Goal: Information Seeking & Learning: Learn about a topic

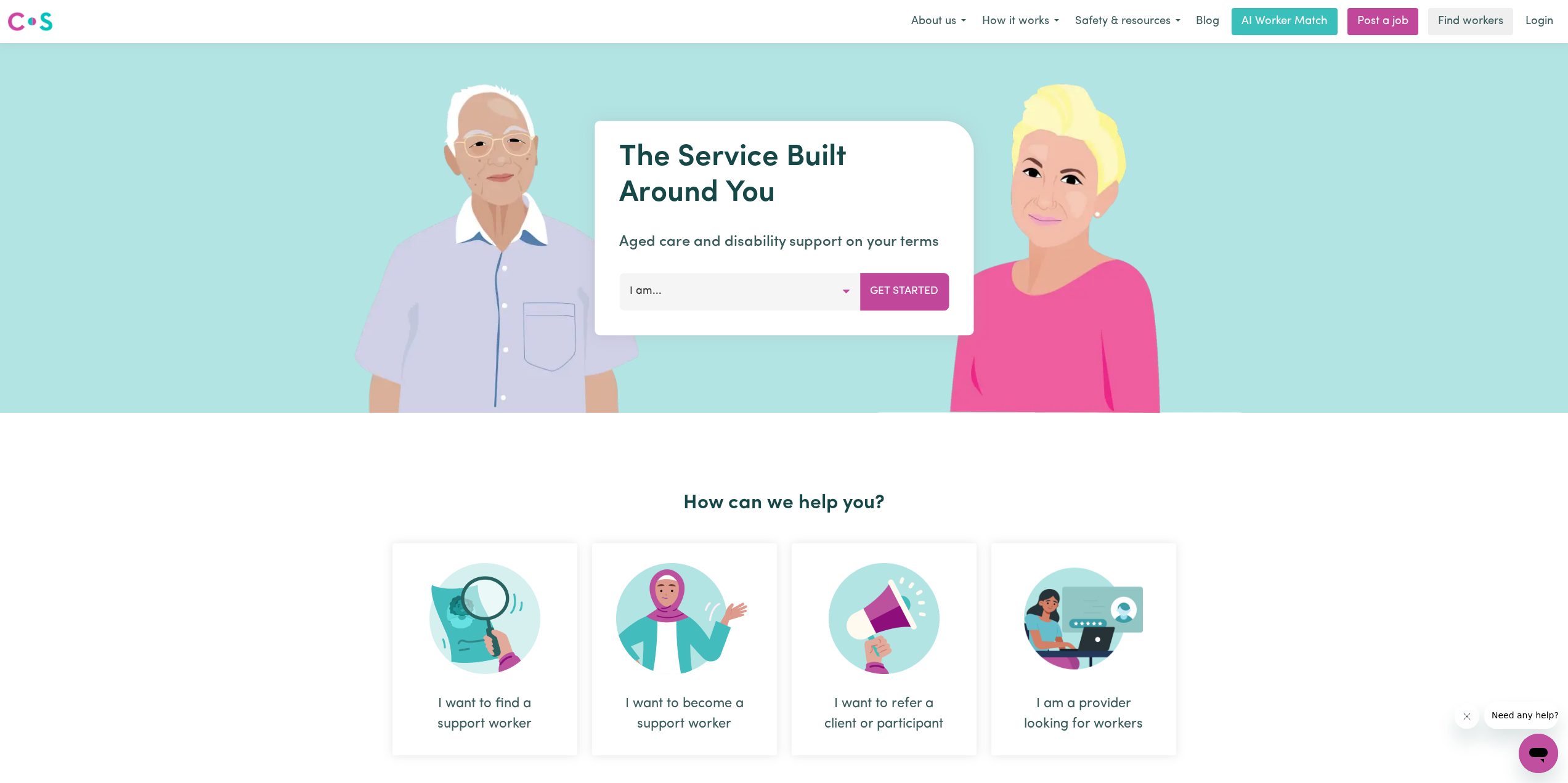
click at [836, 289] on button "I am..." at bounding box center [739, 291] width 241 height 37
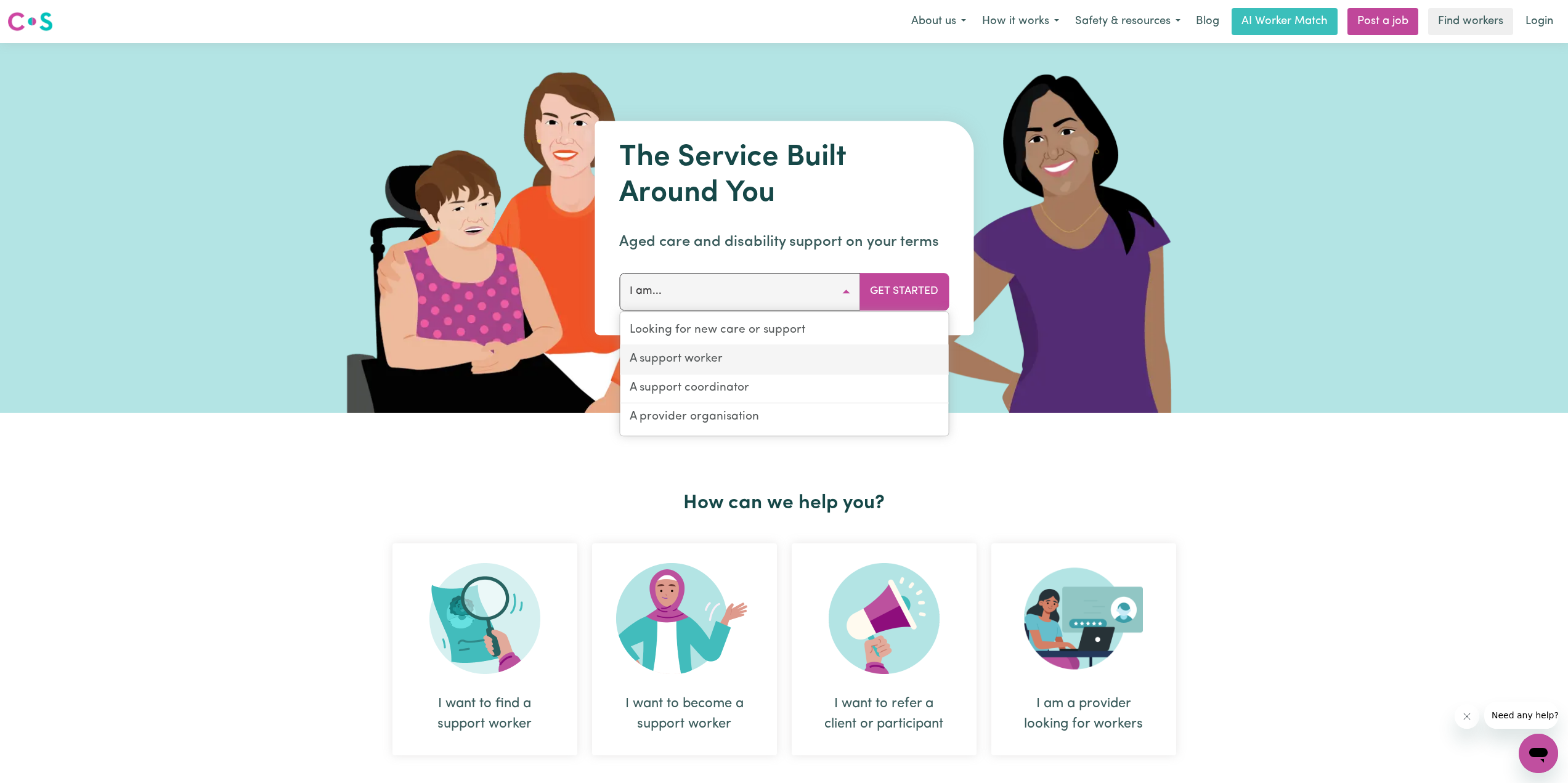
click at [686, 356] on link "A support worker" at bounding box center [784, 360] width 329 height 29
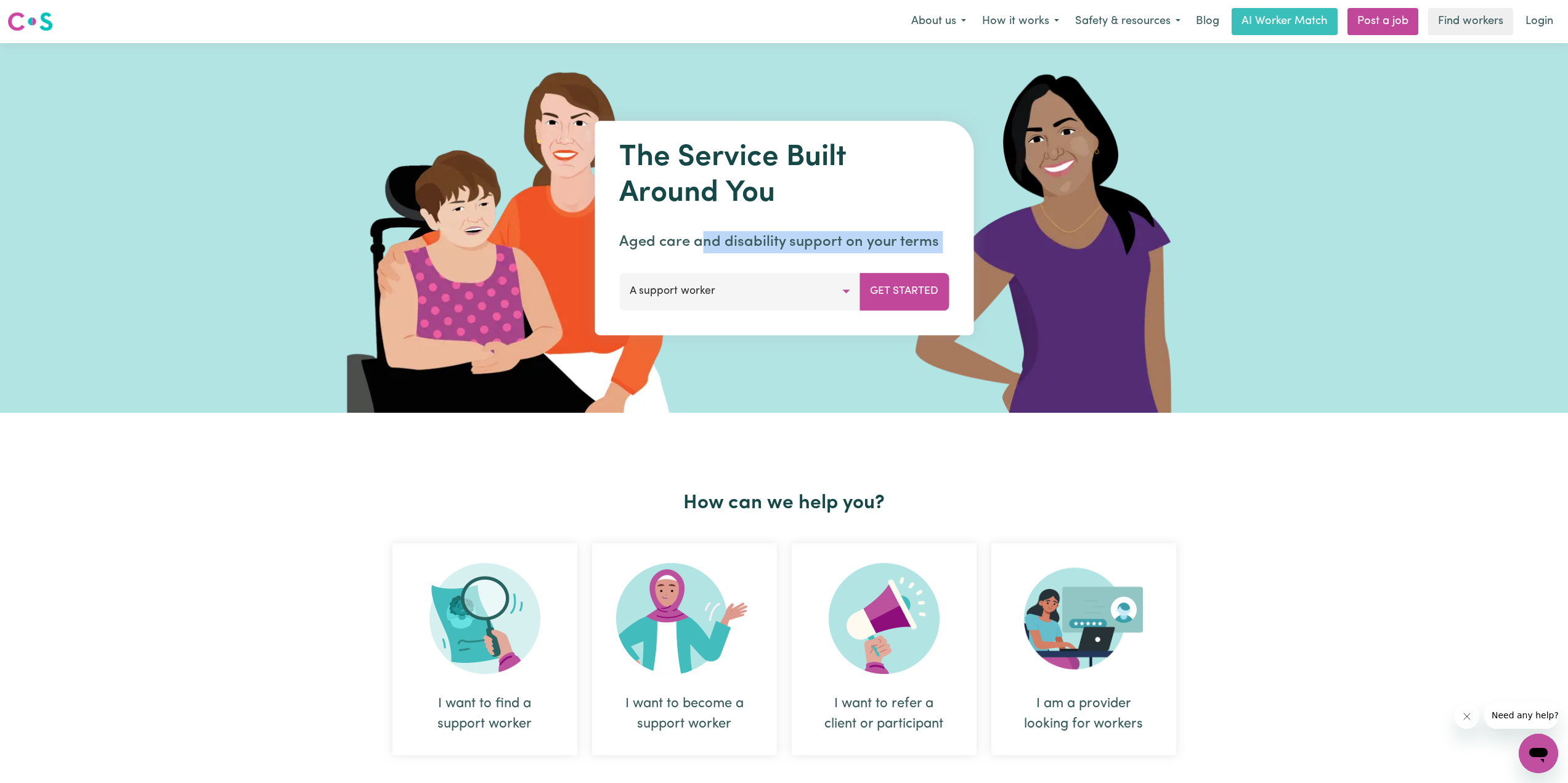
drag, startPoint x: 700, startPoint y: 248, endPoint x: 861, endPoint y: 254, distance: 161.1
click at [860, 254] on div "The Service Built Around You Aged care and disability support on your terms A s…" at bounding box center [784, 228] width 379 height 214
click at [862, 253] on p "Aged care and disability support on your terms" at bounding box center [784, 242] width 330 height 22
click at [749, 273] on button "A support worker" at bounding box center [739, 291] width 241 height 37
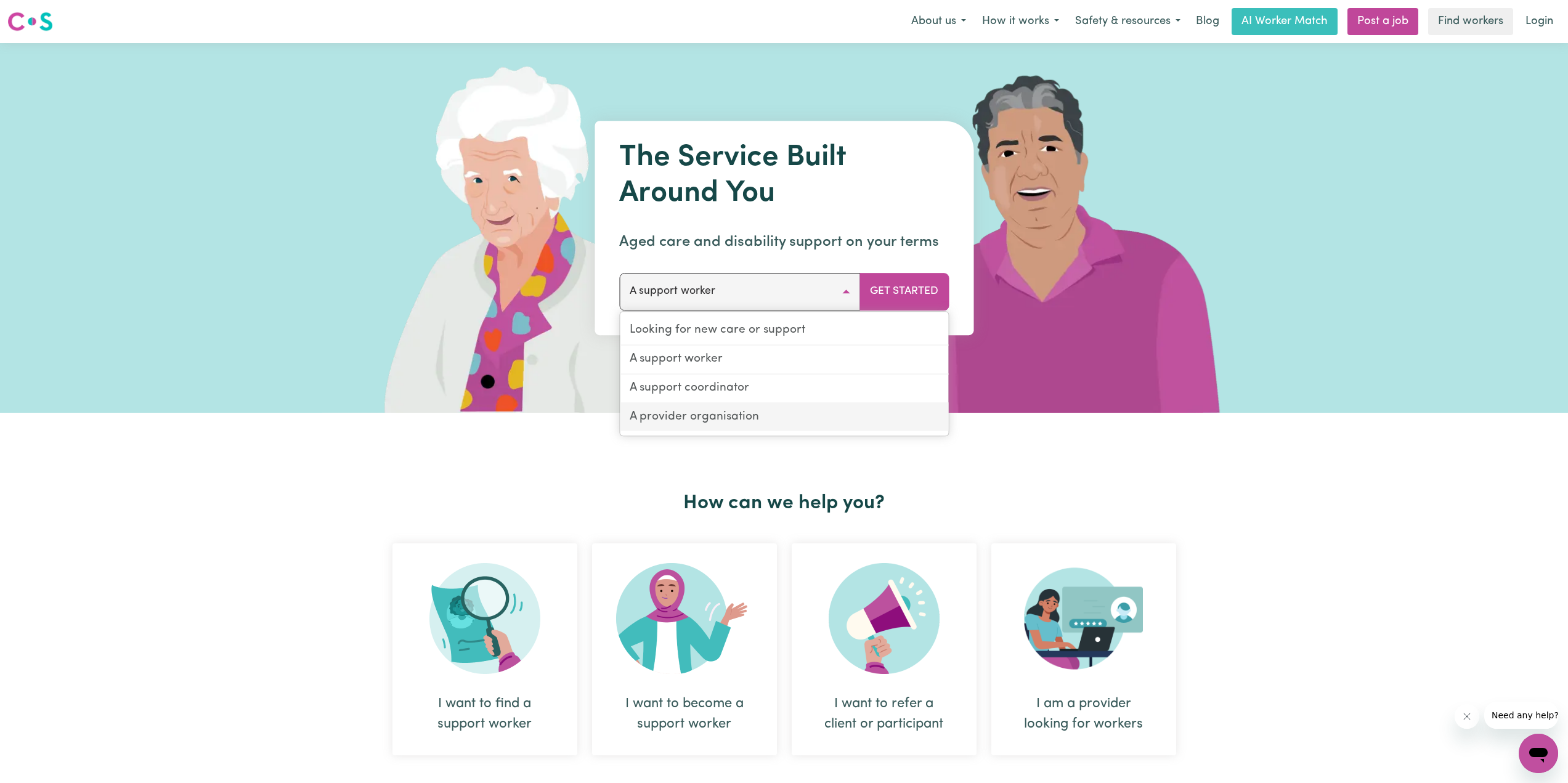
click at [682, 415] on link "A provider organisation" at bounding box center [784, 417] width 329 height 28
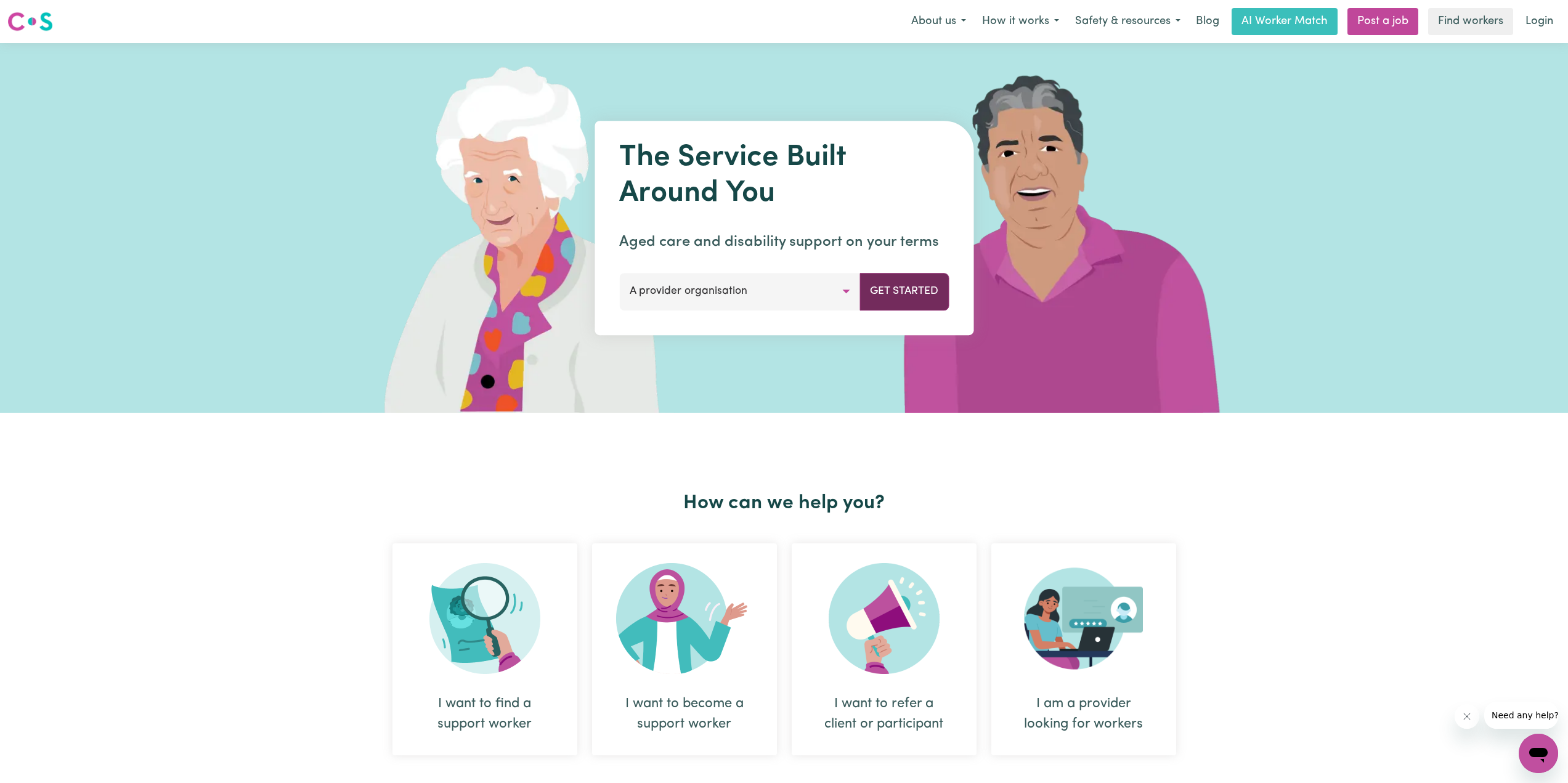
click at [893, 277] on button "Get Started" at bounding box center [904, 291] width 89 height 37
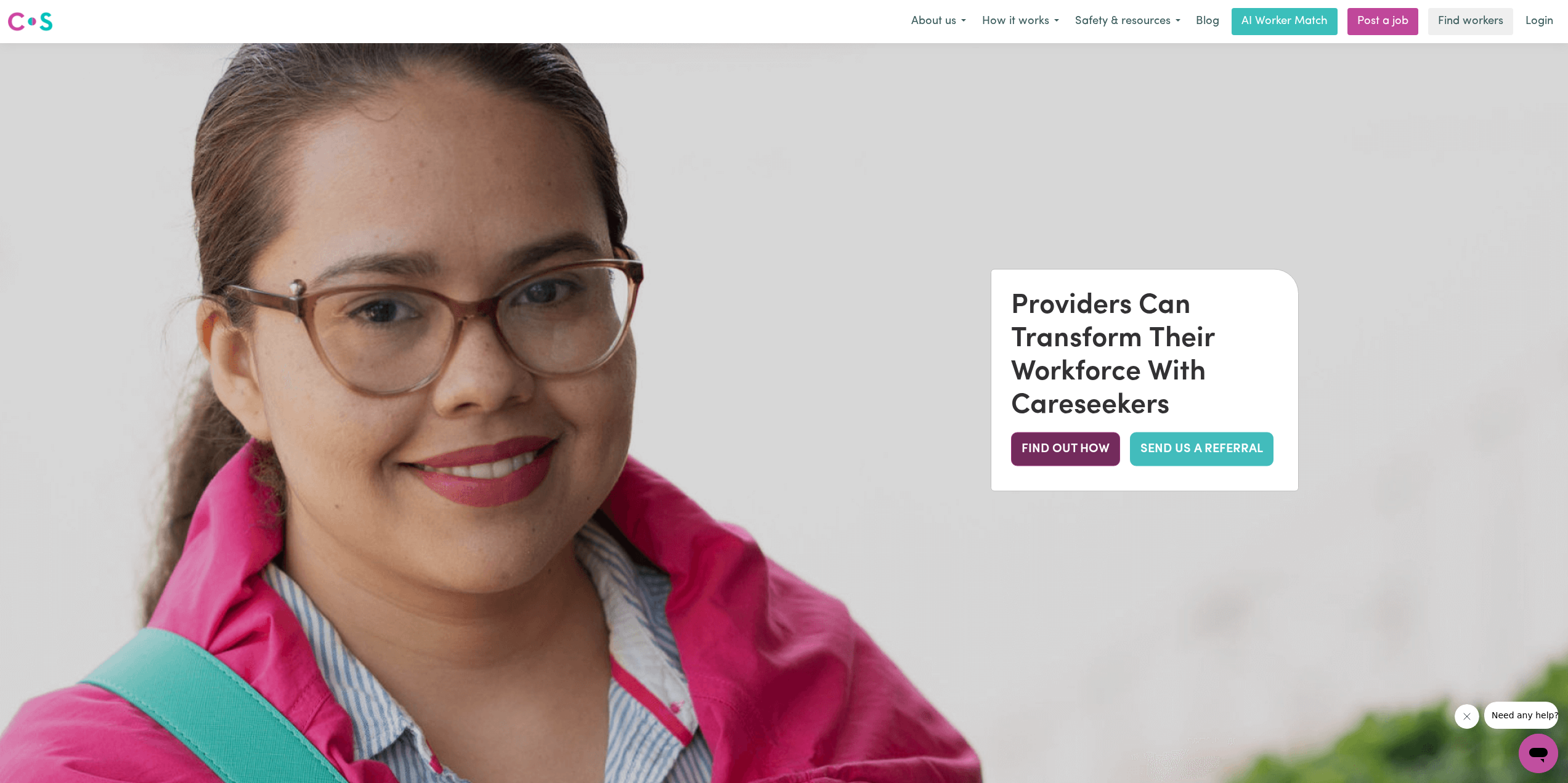
click at [1081, 447] on button "FIND OUT HOW" at bounding box center [1066, 449] width 109 height 34
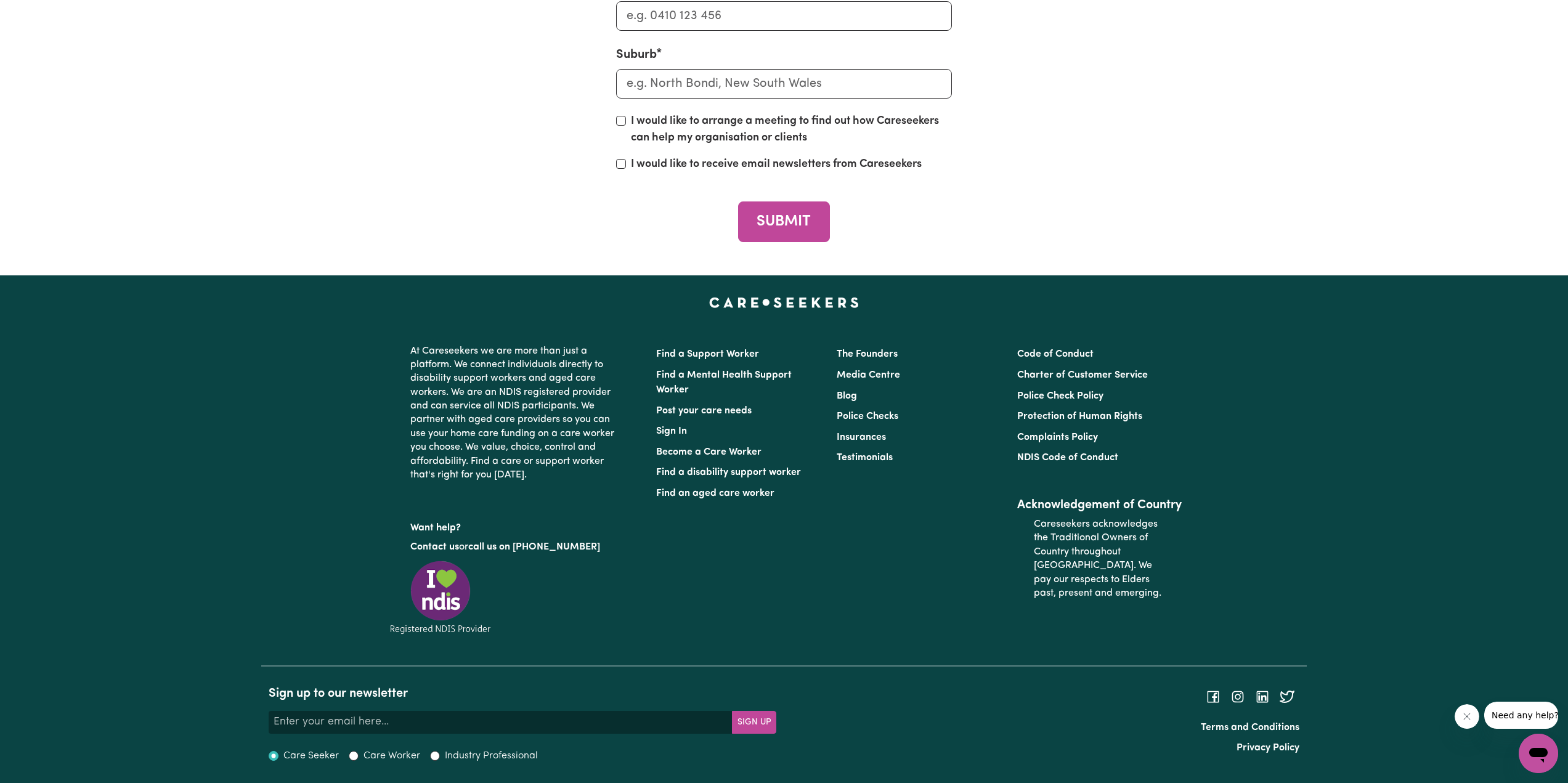
scroll to position [4836, 0]
drag, startPoint x: 579, startPoint y: 184, endPoint x: 986, endPoint y: 216, distance: 408.3
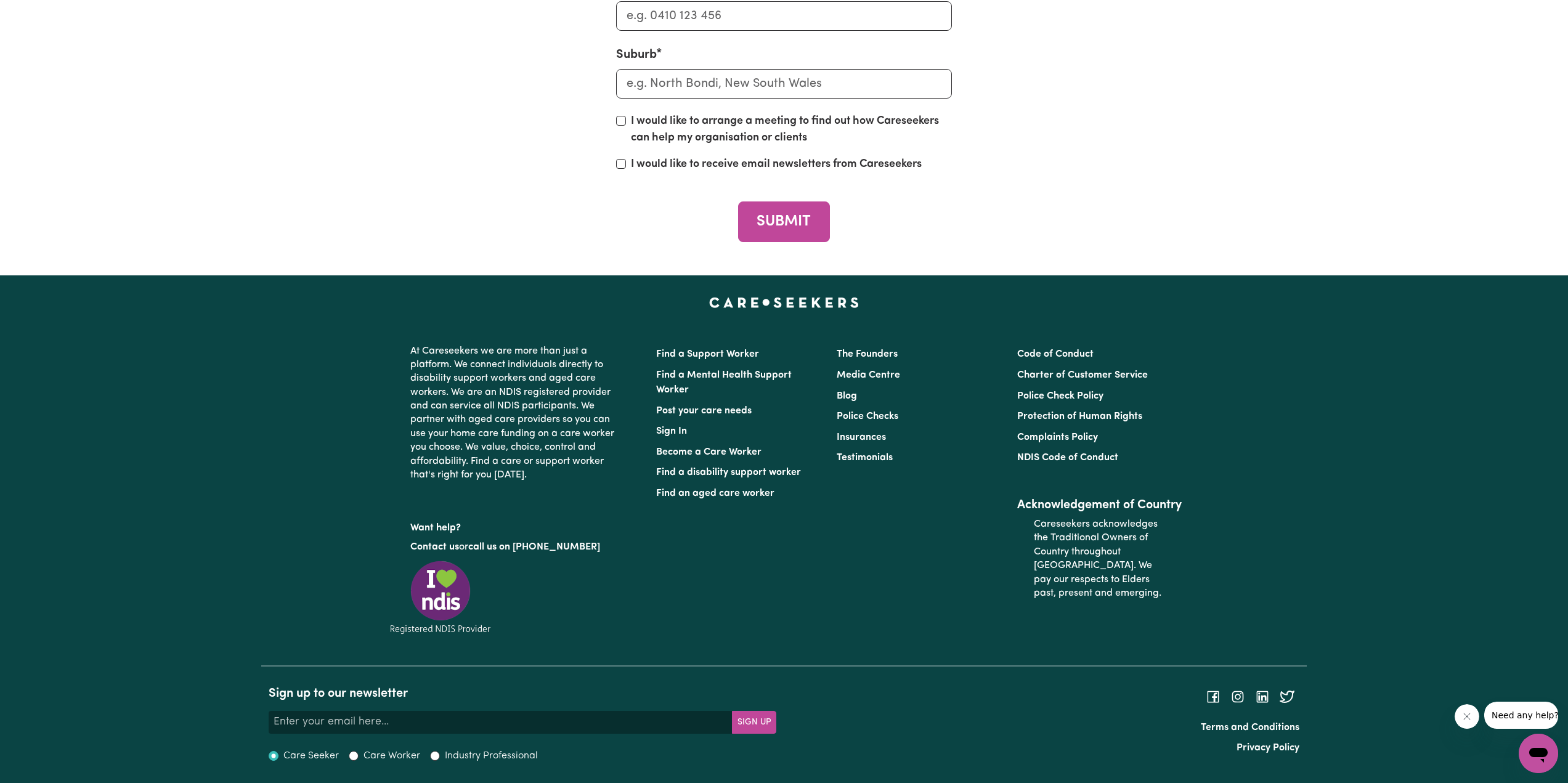
drag, startPoint x: 995, startPoint y: 217, endPoint x: 1001, endPoint y: 218, distance: 6.1
drag, startPoint x: 1011, startPoint y: 223, endPoint x: 485, endPoint y: 197, distance: 526.6
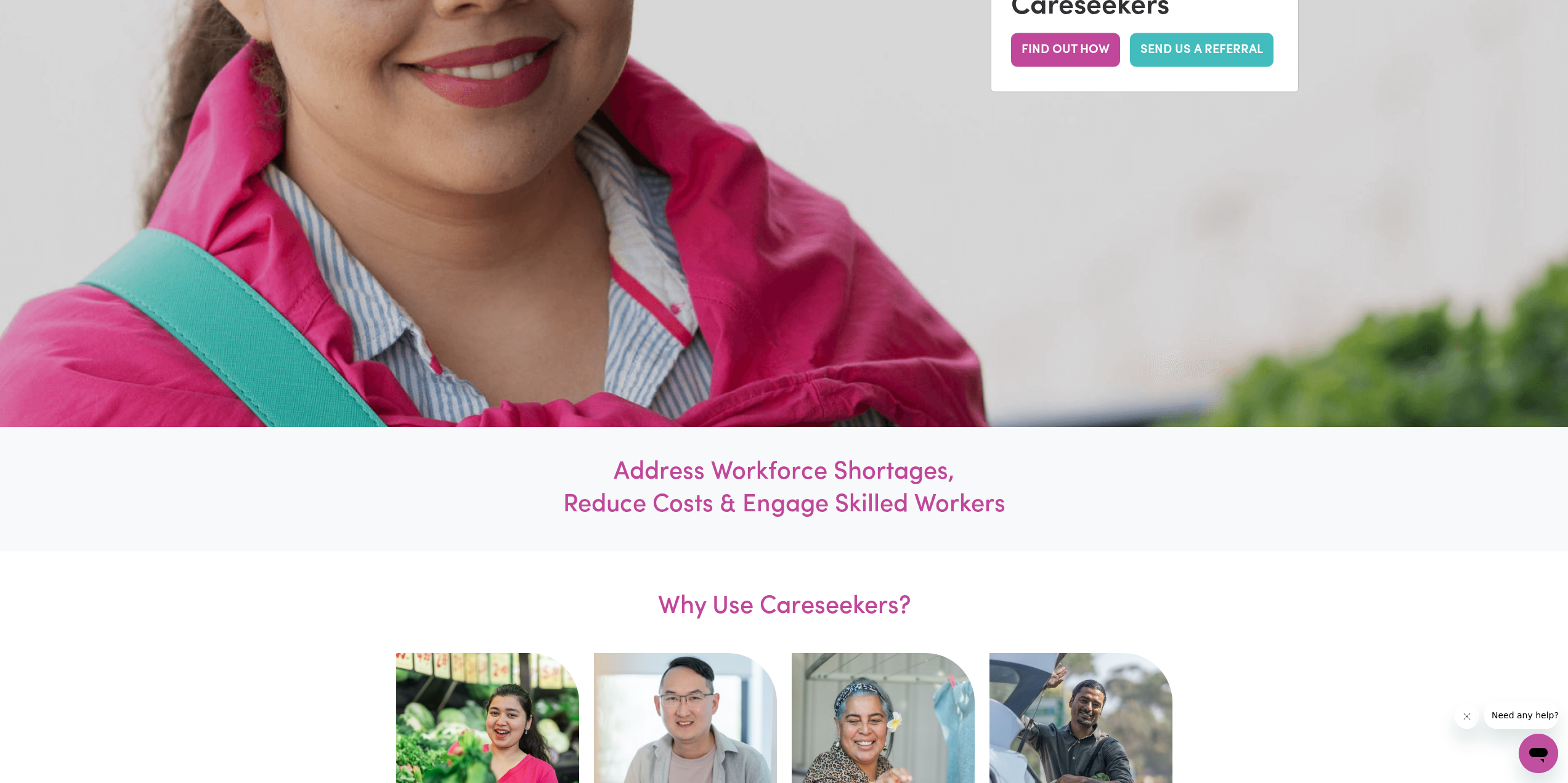
scroll to position [0, 0]
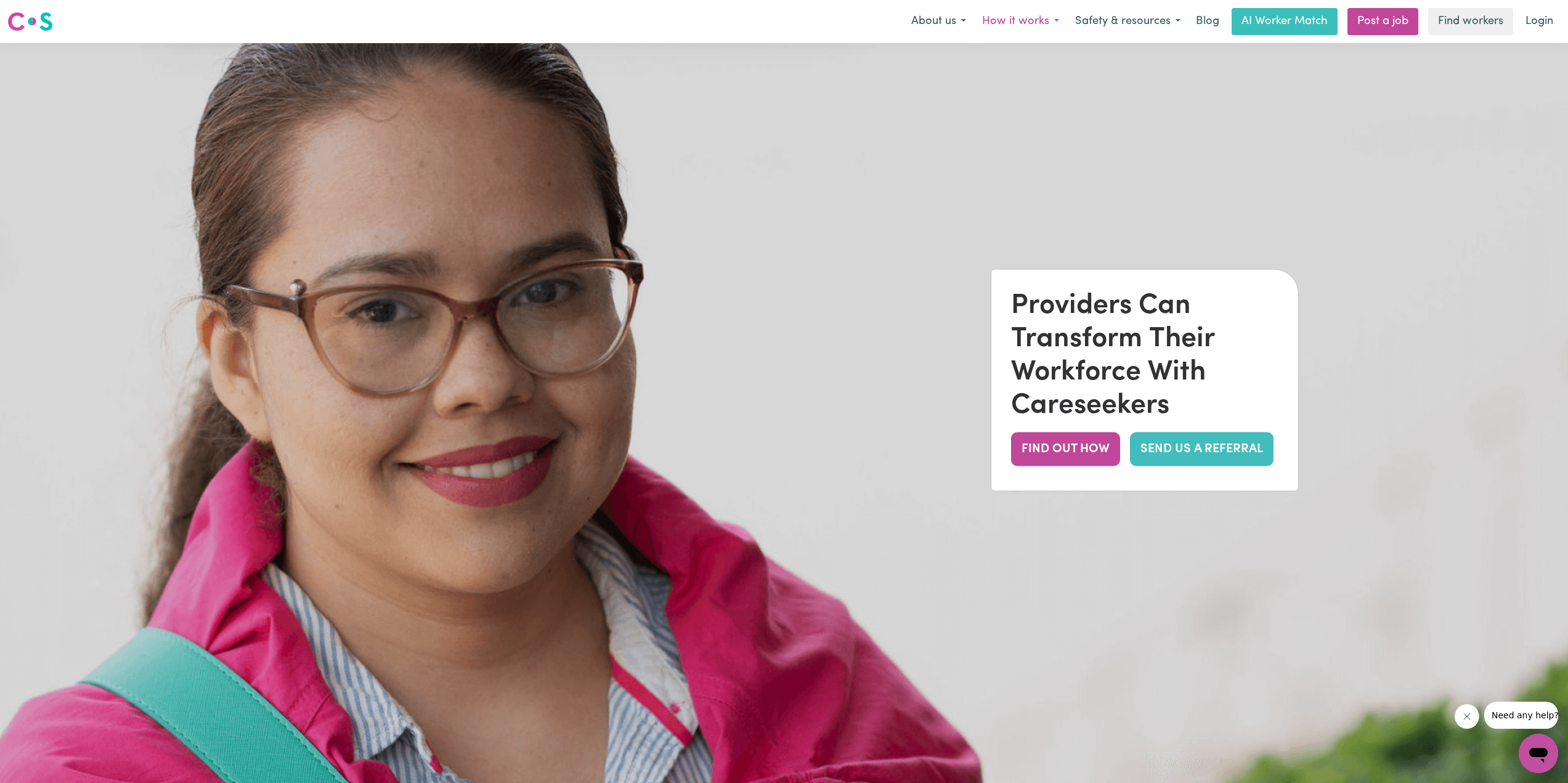
click at [1035, 19] on button "How it works" at bounding box center [1020, 21] width 93 height 26
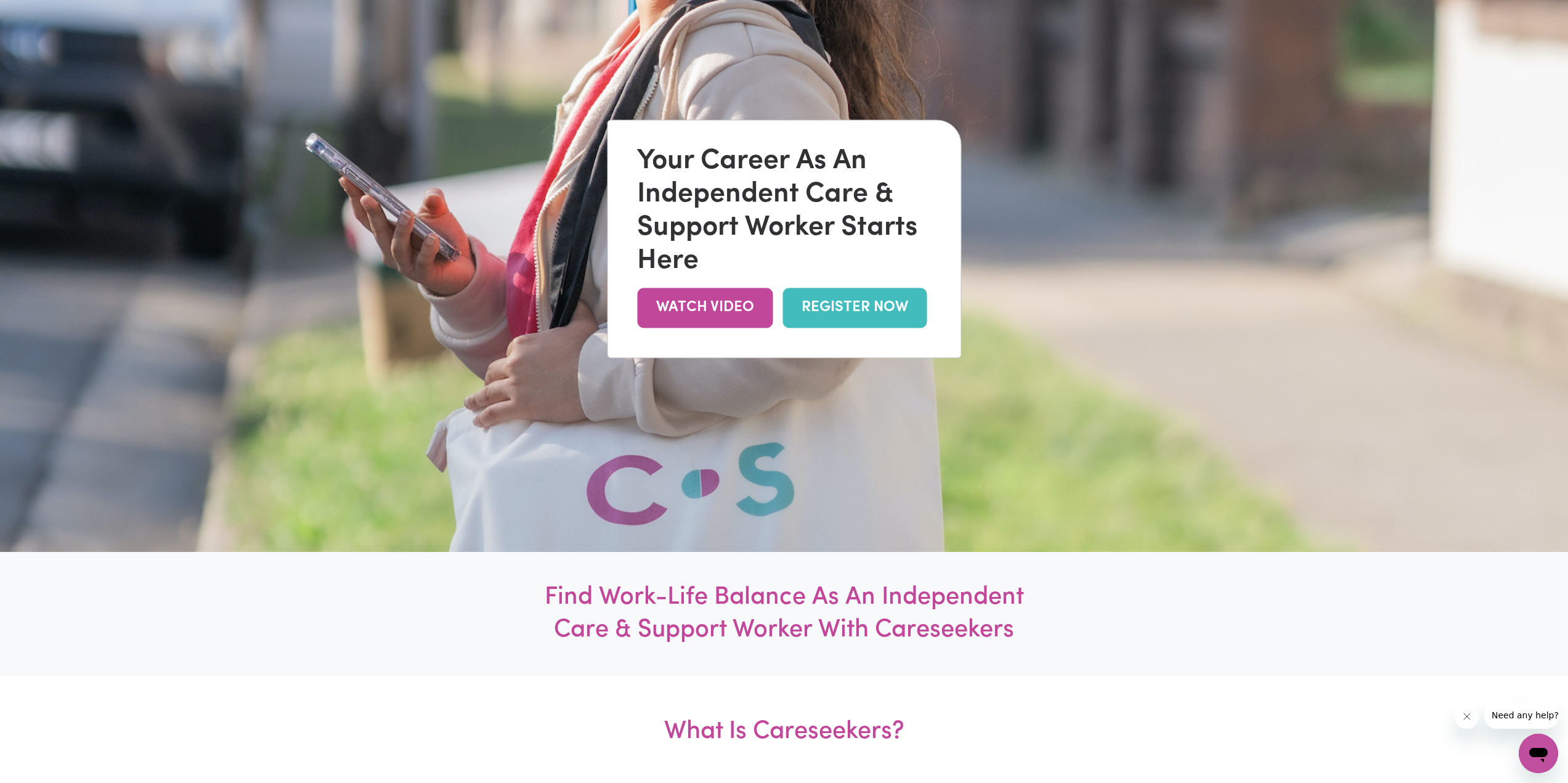
scroll to position [123, 0]
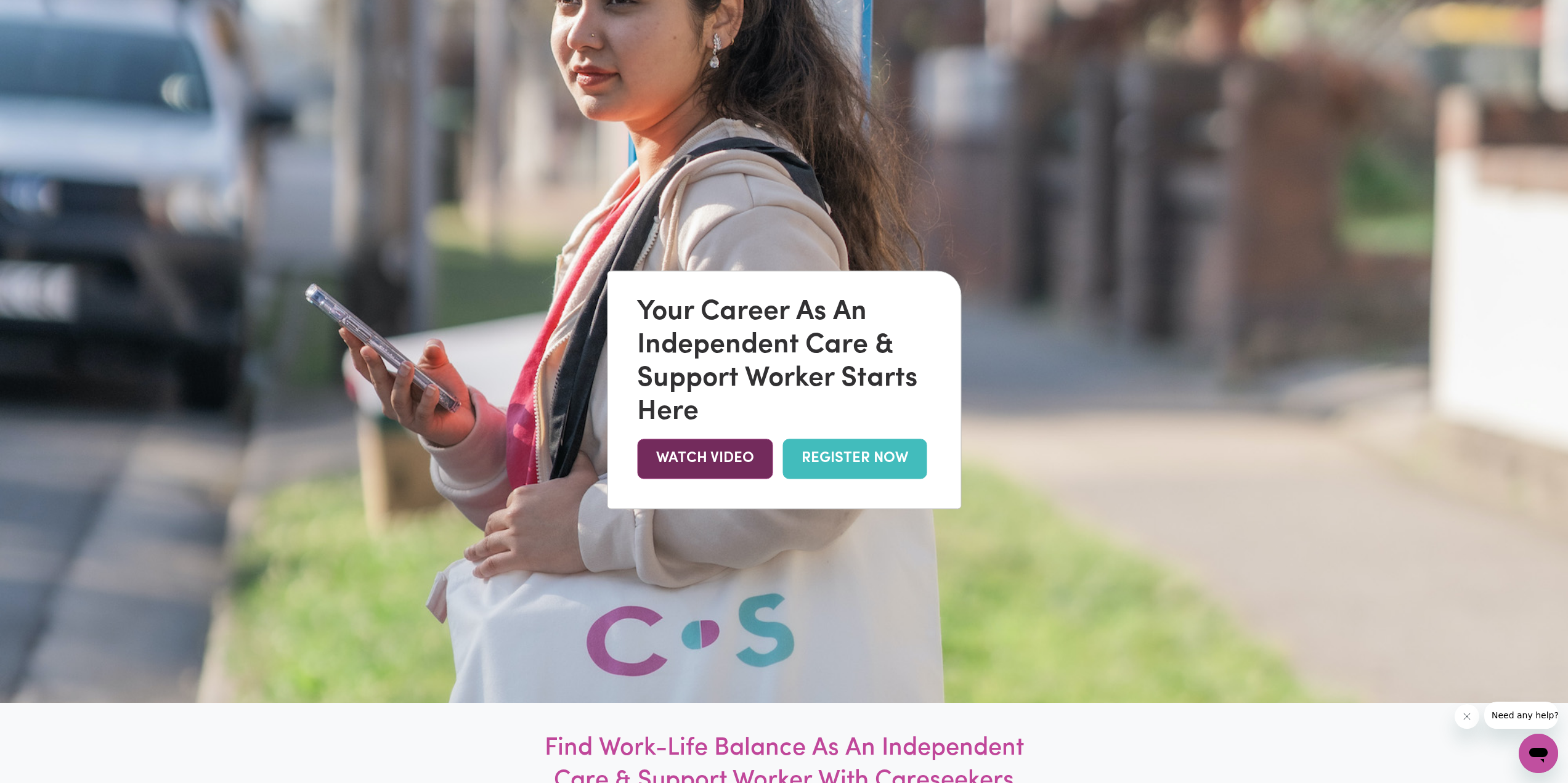
click at [726, 442] on link "WATCH VIDEO" at bounding box center [704, 458] width 136 height 40
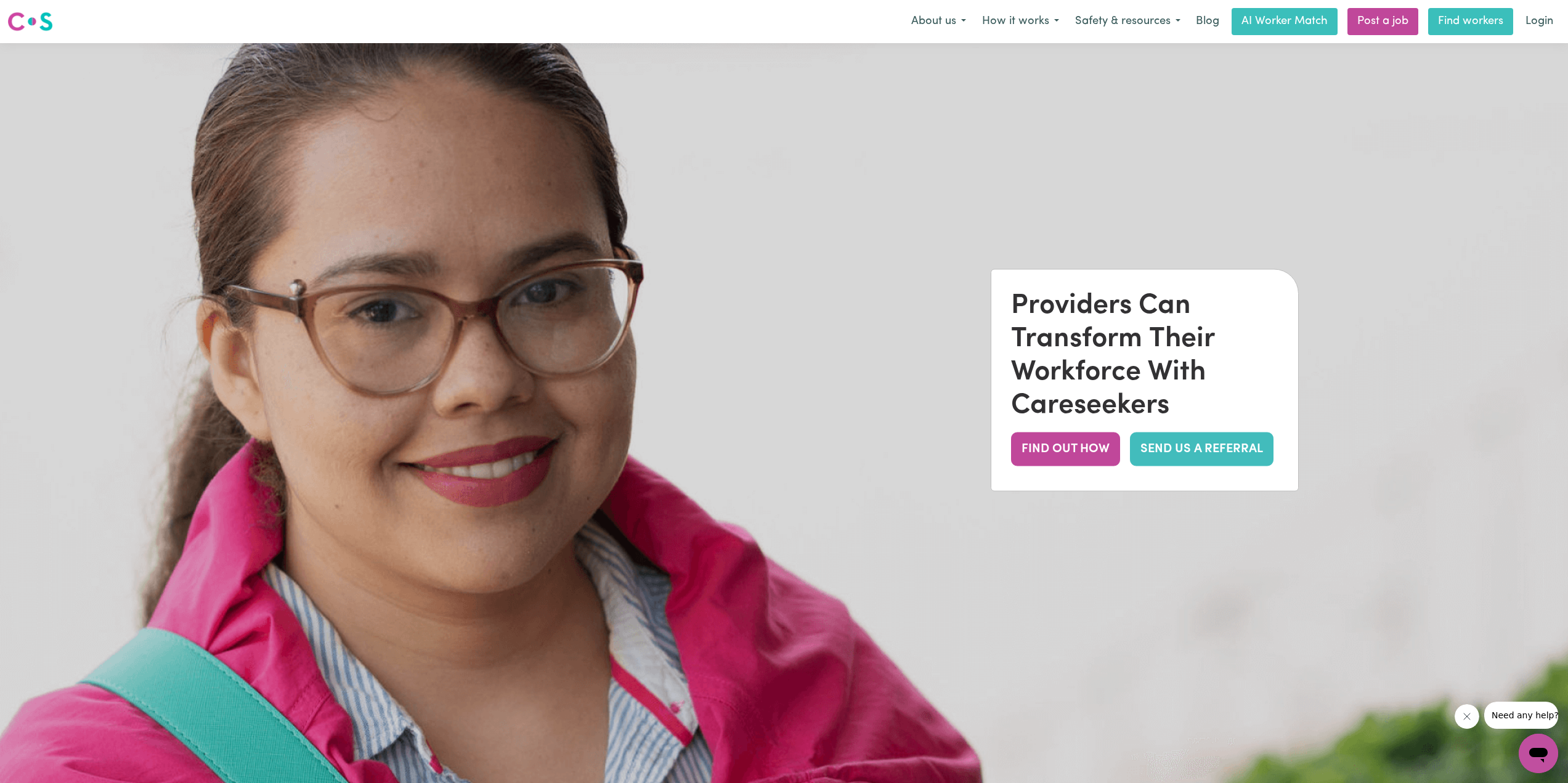
click at [1500, 23] on link "Find workers" at bounding box center [1470, 21] width 85 height 27
